Goal: Information Seeking & Learning: Learn about a topic

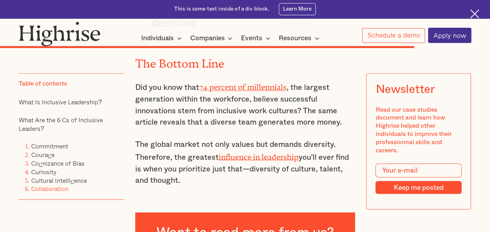
scroll to position [3572, 0]
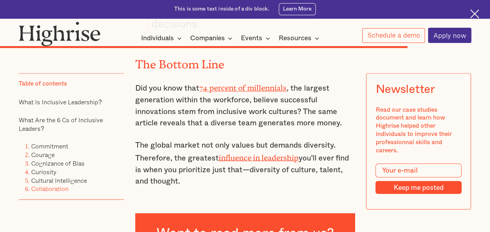
drag, startPoint x: 168, startPoint y: 113, endPoint x: 162, endPoint y: 107, distance: 8.8
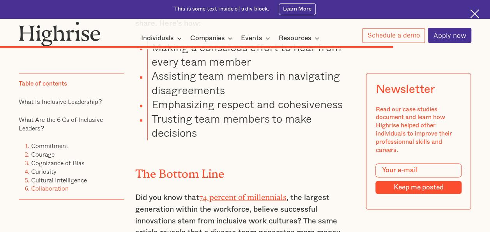
scroll to position [3464, 0]
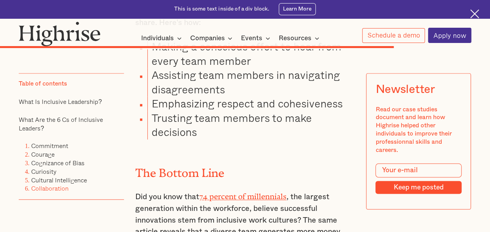
drag, startPoint x: 162, startPoint y: 107, endPoint x: 221, endPoint y: 108, distance: 58.9
click at [221, 111] on li "Trusting team members to make decisions" at bounding box center [250, 125] width 207 height 28
click at [212, 111] on li "Trusting team members to make decisions" at bounding box center [250, 125] width 207 height 28
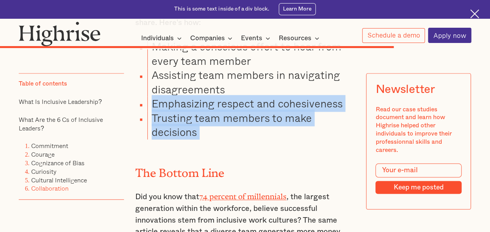
drag, startPoint x: 212, startPoint y: 99, endPoint x: 159, endPoint y: 80, distance: 56.1
click at [159, 80] on ul "Making a conscious effort to hear from every team member Assisting team members…" at bounding box center [240, 88] width 229 height 99
click at [159, 96] on li "Emphasizing respect and cohesiveness" at bounding box center [250, 103] width 207 height 14
click at [230, 111] on li "Trusting team members to make decisions" at bounding box center [250, 125] width 207 height 28
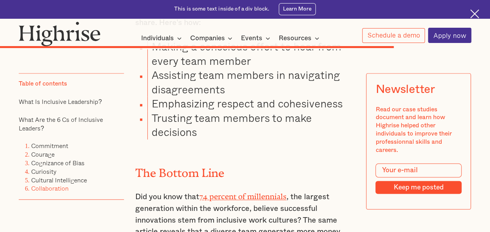
drag, startPoint x: 232, startPoint y: 91, endPoint x: 218, endPoint y: 84, distance: 15.0
click at [218, 111] on li "Trusting team members to make decisions" at bounding box center [250, 125] width 207 height 28
click at [170, 96] on li "Emphasizing respect and cohesiveness" at bounding box center [250, 103] width 207 height 14
click at [251, 111] on li "Trusting team members to make decisions" at bounding box center [250, 125] width 207 height 28
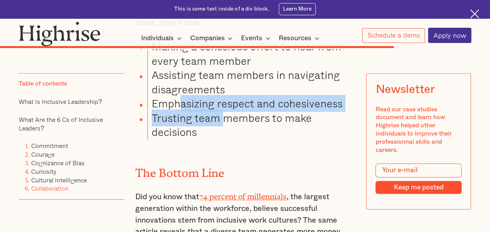
drag, startPoint x: 223, startPoint y: 88, endPoint x: 175, endPoint y: 68, distance: 51.2
click at [175, 68] on ul "Making a conscious effort to hear from every team member Assisting team members…" at bounding box center [240, 88] width 229 height 99
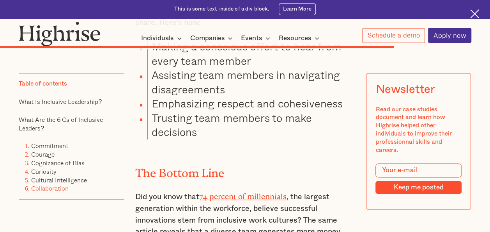
drag, startPoint x: 175, startPoint y: 68, endPoint x: 232, endPoint y: 113, distance: 72.5
click at [207, 111] on li "Trusting team members to make decisions" at bounding box center [250, 125] width 207 height 28
drag, startPoint x: 207, startPoint y: 105, endPoint x: 185, endPoint y: 90, distance: 27.0
click at [185, 111] on li "Trusting team members to make decisions" at bounding box center [250, 125] width 207 height 28
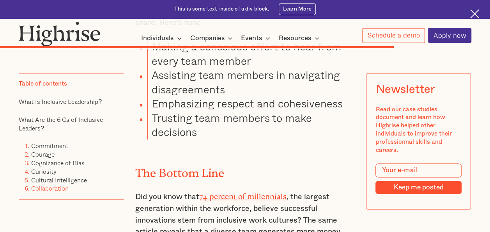
click at [195, 111] on li "Trusting team members to make decisions" at bounding box center [250, 125] width 207 height 28
click at [163, 96] on li "Emphasizing respect and cohesiveness" at bounding box center [250, 103] width 207 height 14
drag, startPoint x: 163, startPoint y: 79, endPoint x: 199, endPoint y: 99, distance: 40.5
click at [199, 111] on li "Trusting team members to make decisions" at bounding box center [250, 125] width 207 height 28
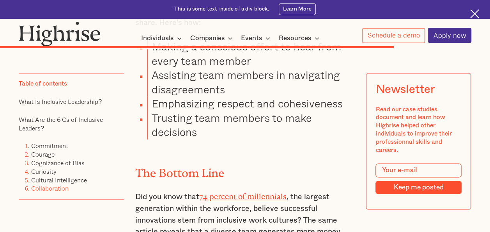
click at [194, 111] on li "Trusting team members to make decisions" at bounding box center [250, 125] width 207 height 28
click at [149, 111] on li "Trusting team members to make decisions" at bounding box center [250, 125] width 207 height 28
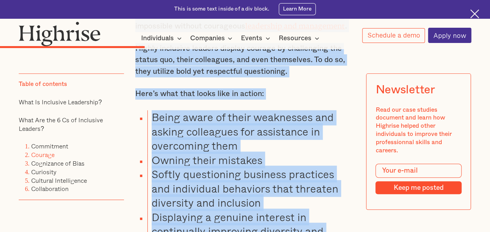
scroll to position [1665, 0]
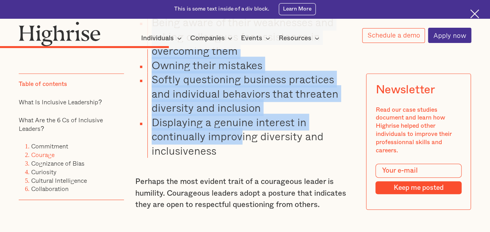
drag, startPoint x: 142, startPoint y: 125, endPoint x: 243, endPoint y: 126, distance: 101.4
click at [243, 126] on div "What Are the 6 Cs of Inclusive Leaders? Through a comprehensive literature revi…" at bounding box center [245, 117] width 220 height 2033
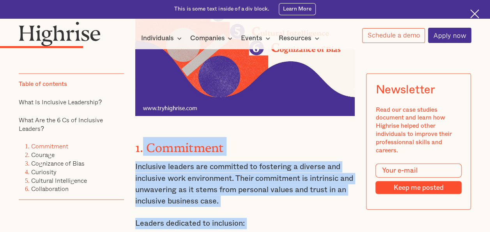
scroll to position [999, 0]
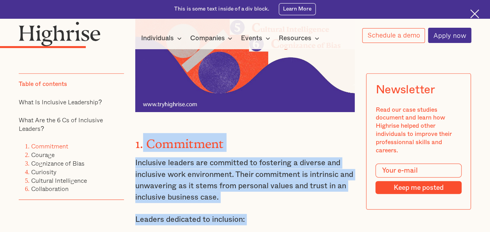
click at [245, 150] on h3 "1. Commitment" at bounding box center [245, 142] width 220 height 19
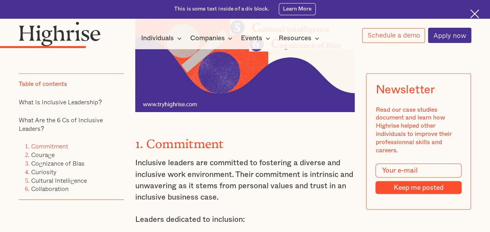
click at [145, 144] on strong "1. Commitment" at bounding box center [179, 140] width 89 height 8
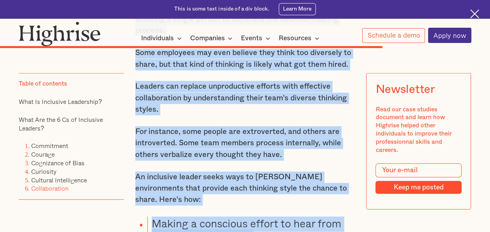
scroll to position [3378, 0]
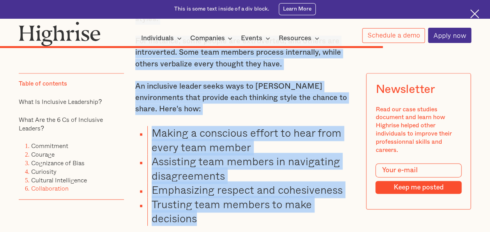
drag, startPoint x: 128, startPoint y: 134, endPoint x: 282, endPoint y: 189, distance: 163.9
copy div "6. Loremipsum Dolorsita consect adi elitseddo ei temporinc u laboree dol magnaa…"
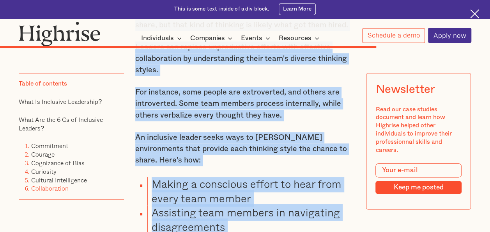
scroll to position [3322, 0]
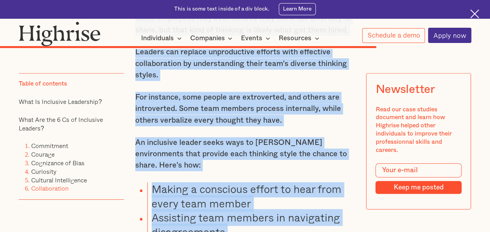
click at [302, 137] on p "An inclusive leader seeks ways to [PERSON_NAME] environments that provide each …" at bounding box center [245, 154] width 220 height 34
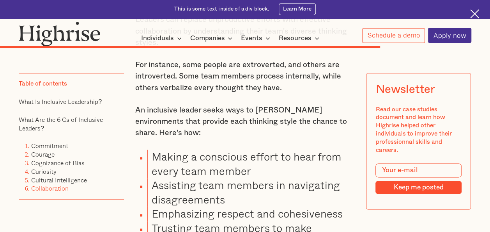
scroll to position [3384, 0]
